Goal: Task Accomplishment & Management: Manage account settings

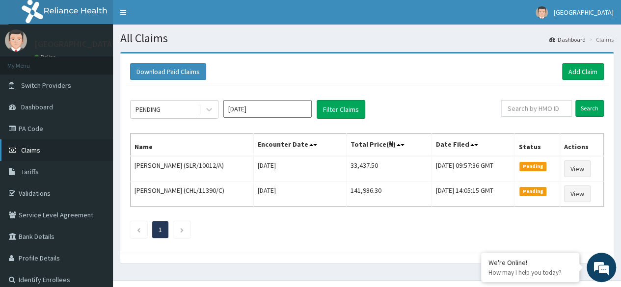
click at [43, 149] on link "Claims" at bounding box center [56, 151] width 113 height 22
click at [28, 169] on span "Tariffs" at bounding box center [30, 172] width 18 height 9
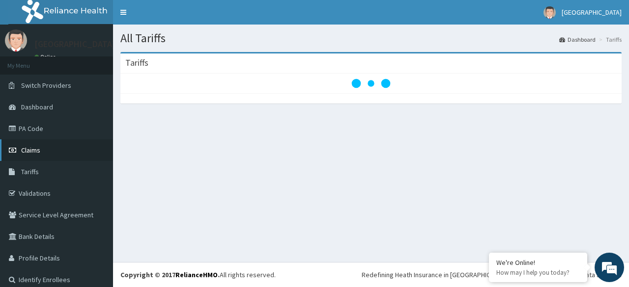
click at [36, 149] on span "Claims" at bounding box center [30, 150] width 19 height 9
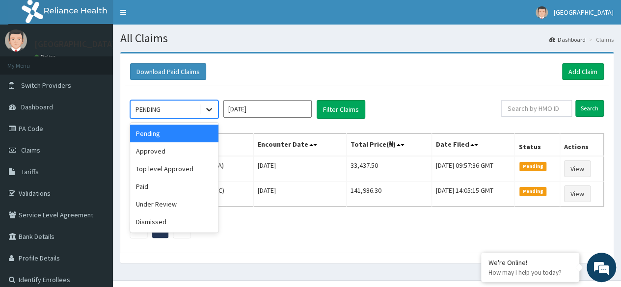
click at [207, 109] on icon at bounding box center [209, 110] width 6 height 3
click at [180, 147] on div "Approved" at bounding box center [174, 151] width 88 height 18
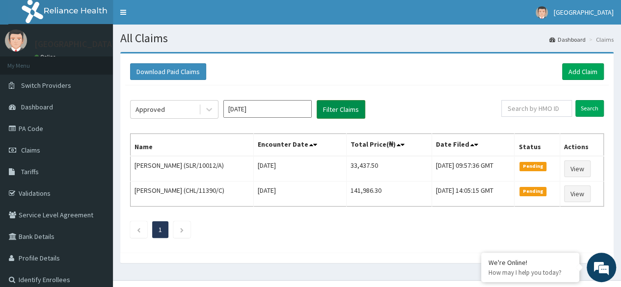
click at [333, 110] on button "Filter Claims" at bounding box center [341, 109] width 49 height 19
